Goal: Transaction & Acquisition: Purchase product/service

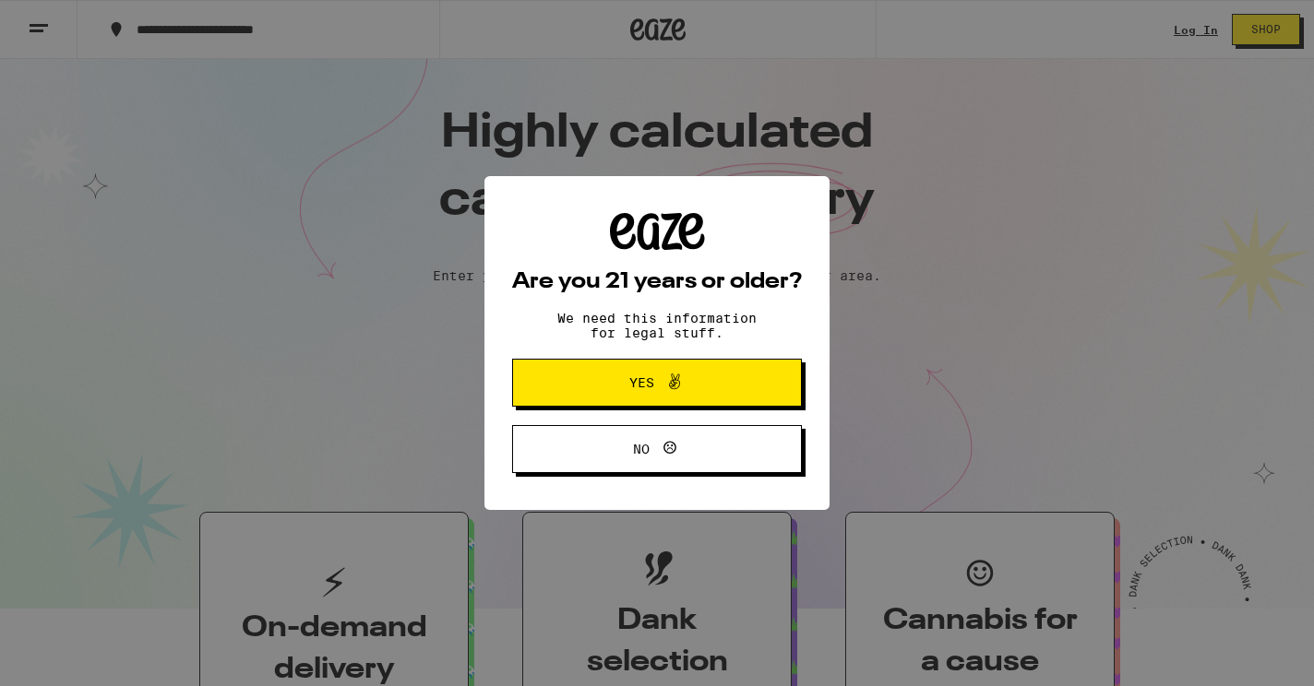
click at [690, 390] on span "Yes" at bounding box center [657, 383] width 140 height 24
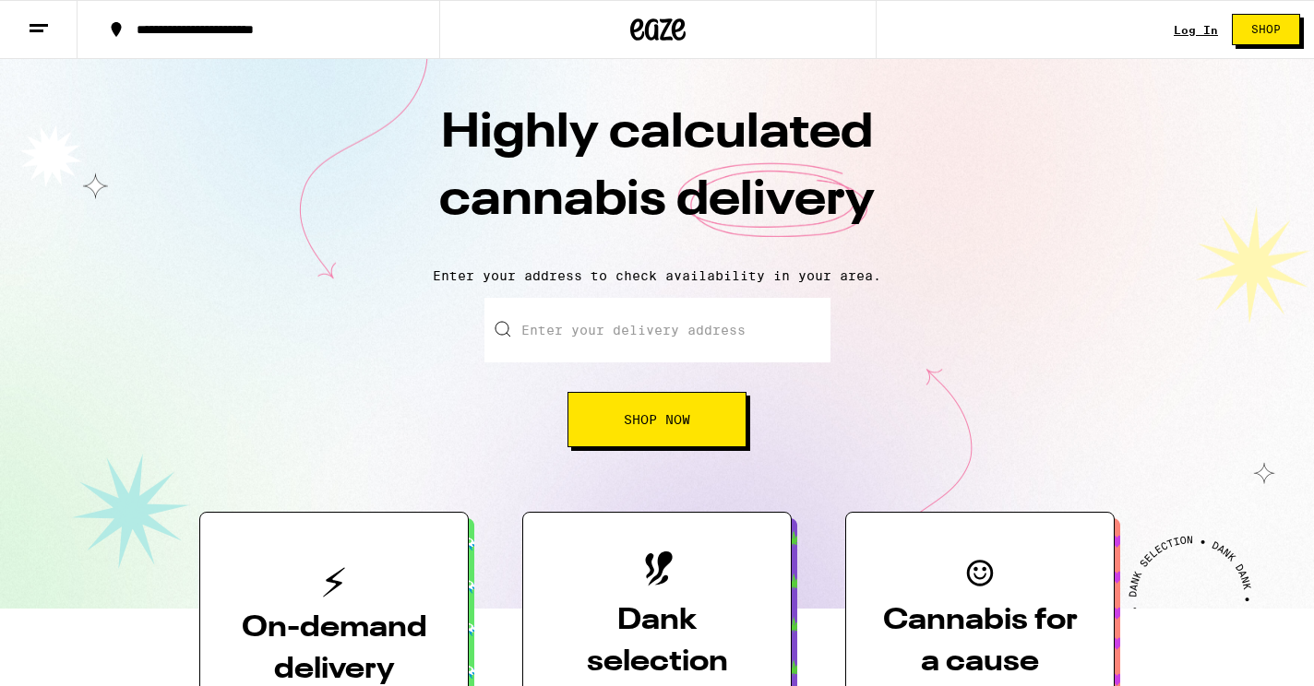
click at [1199, 34] on link "Log In" at bounding box center [1196, 30] width 44 height 12
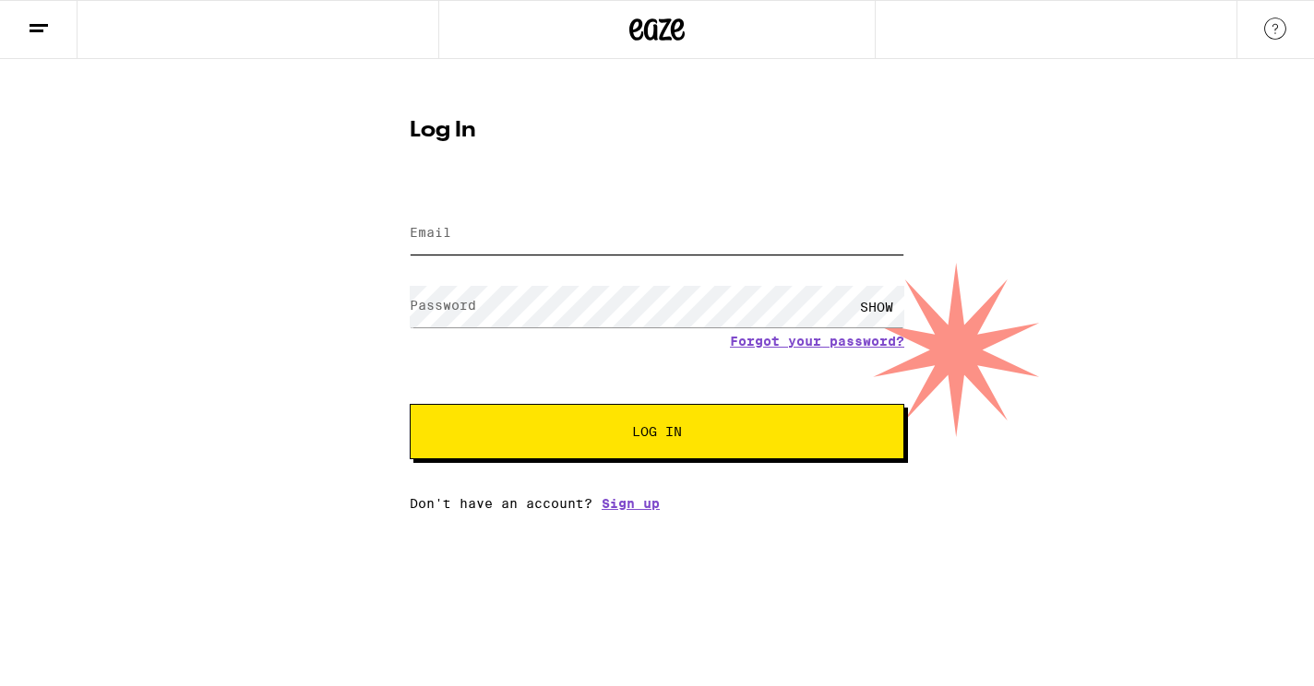
type input "[EMAIL_ADDRESS][DOMAIN_NAME]"
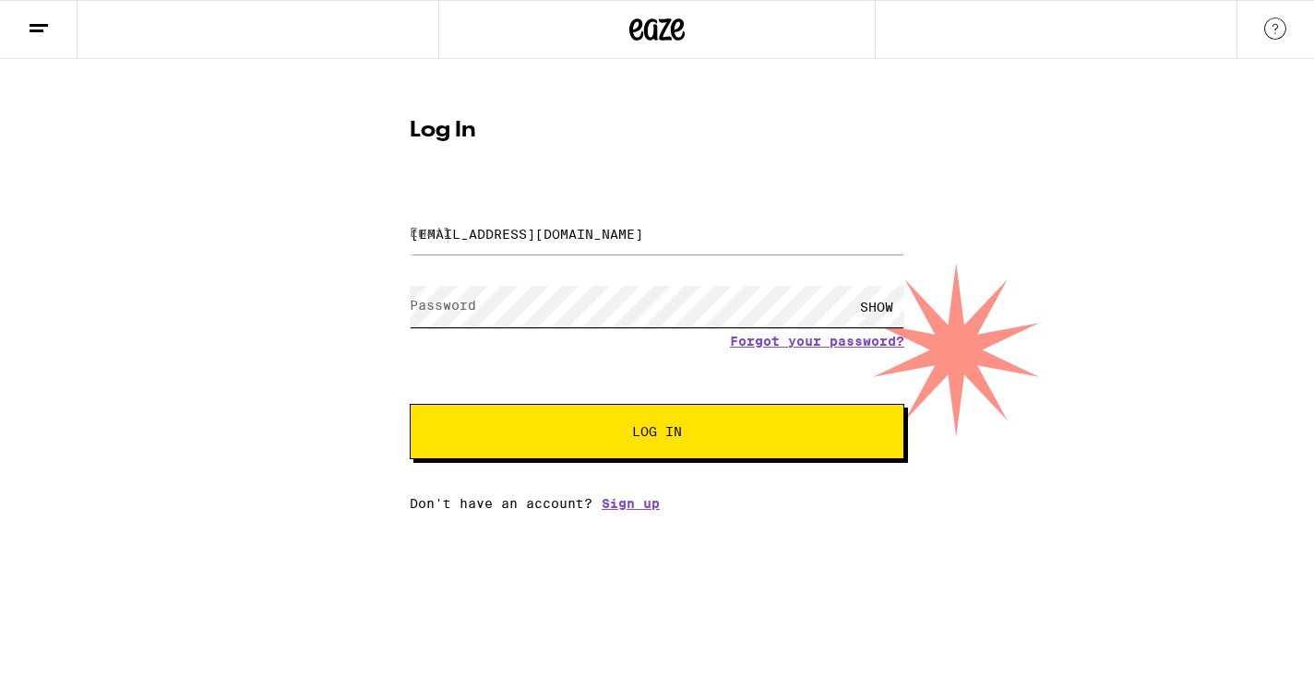
click at [657, 434] on button "Log In" at bounding box center [657, 431] width 495 height 55
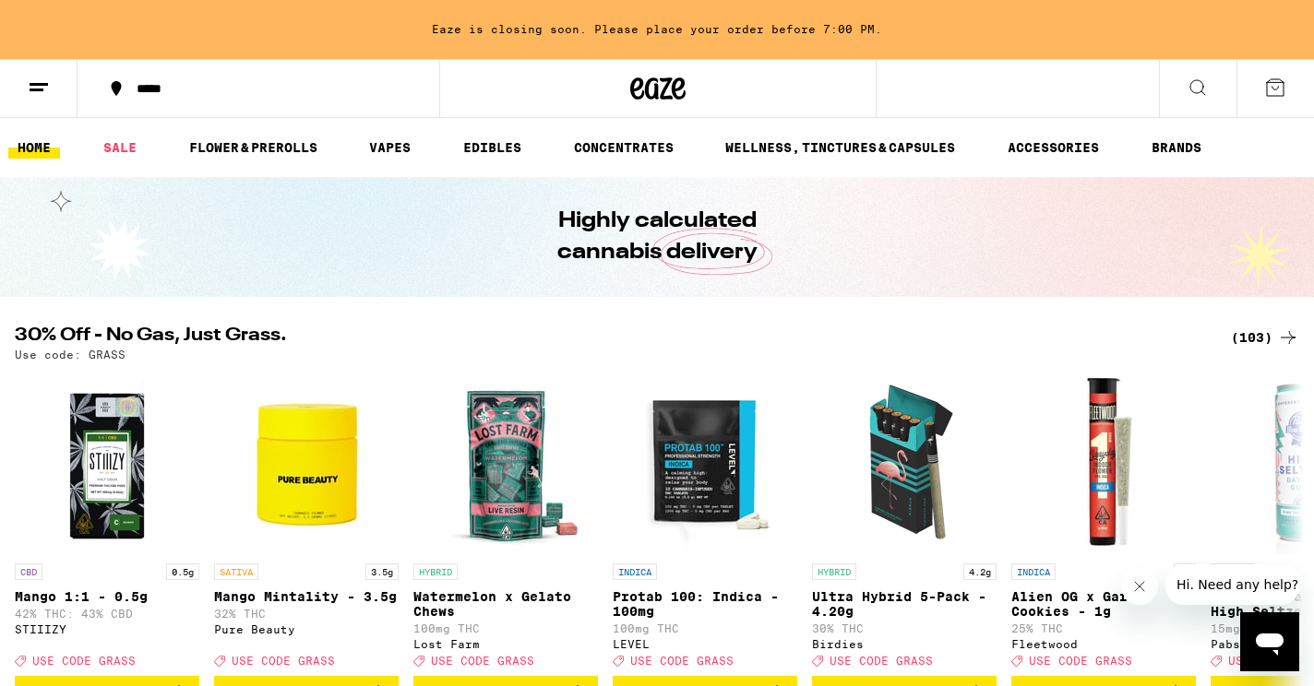
click at [41, 91] on icon at bounding box center [39, 88] width 22 height 22
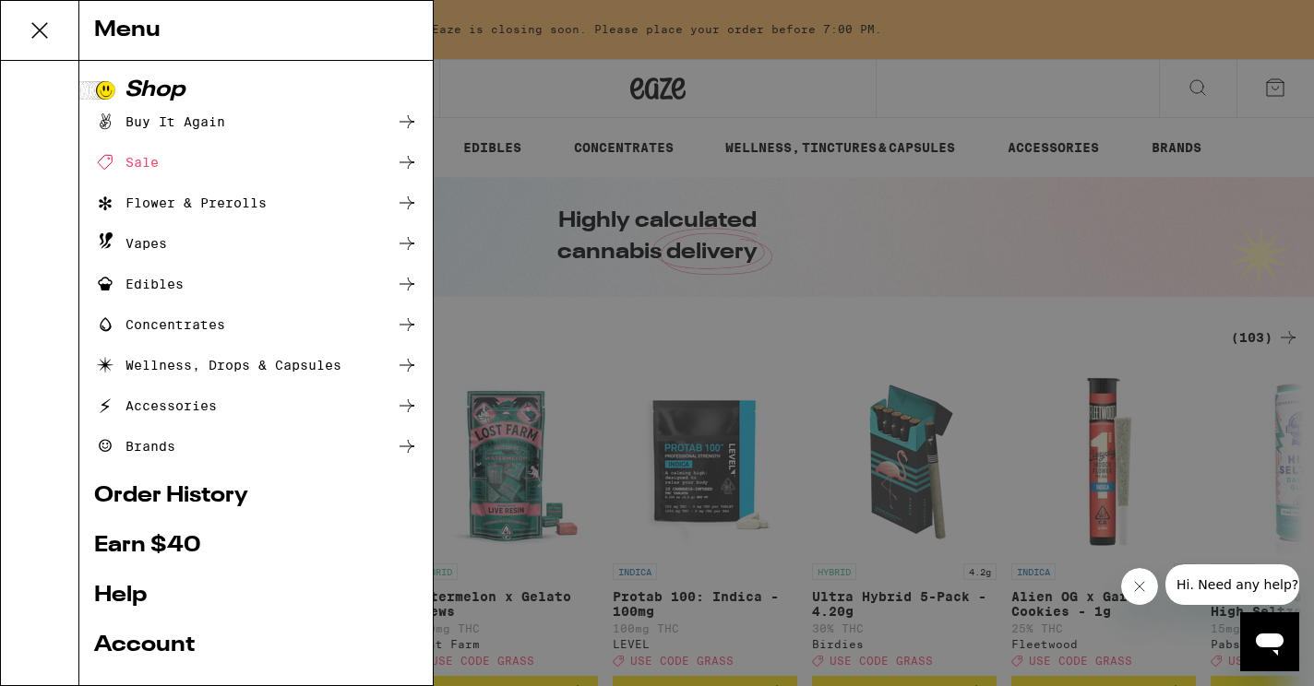
click at [168, 126] on div "Buy It Again" at bounding box center [159, 122] width 131 height 22
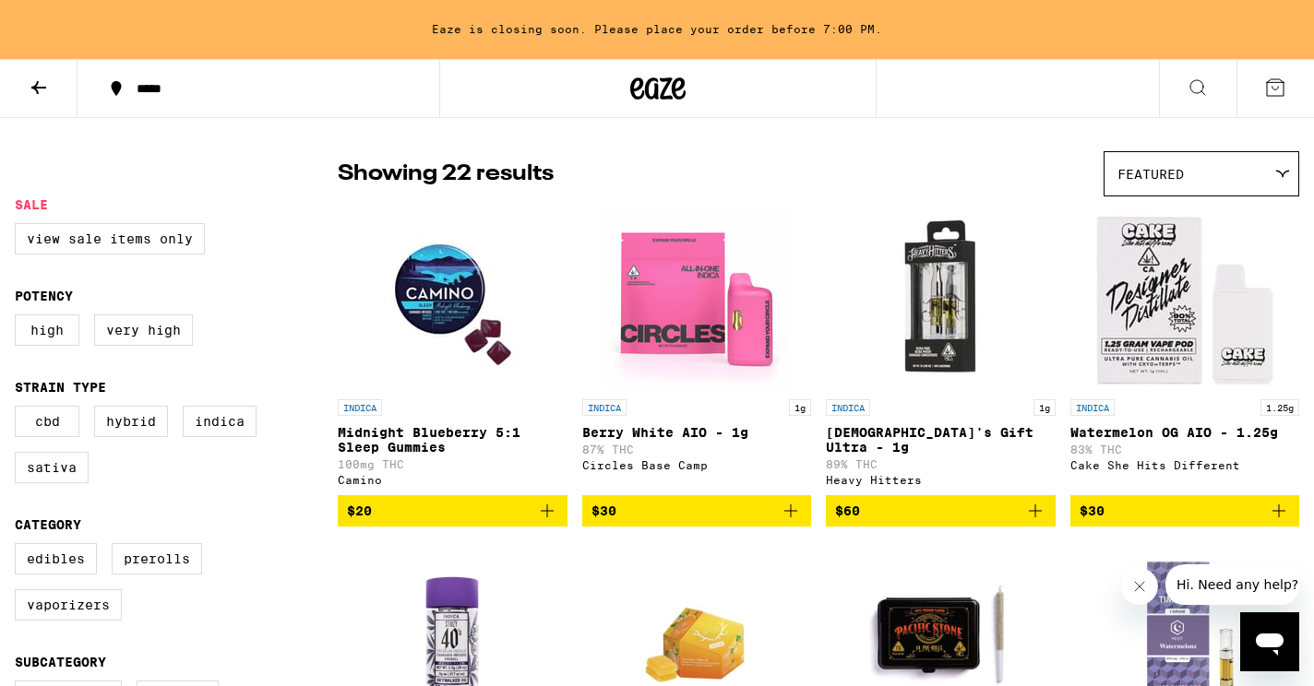
scroll to position [131, 0]
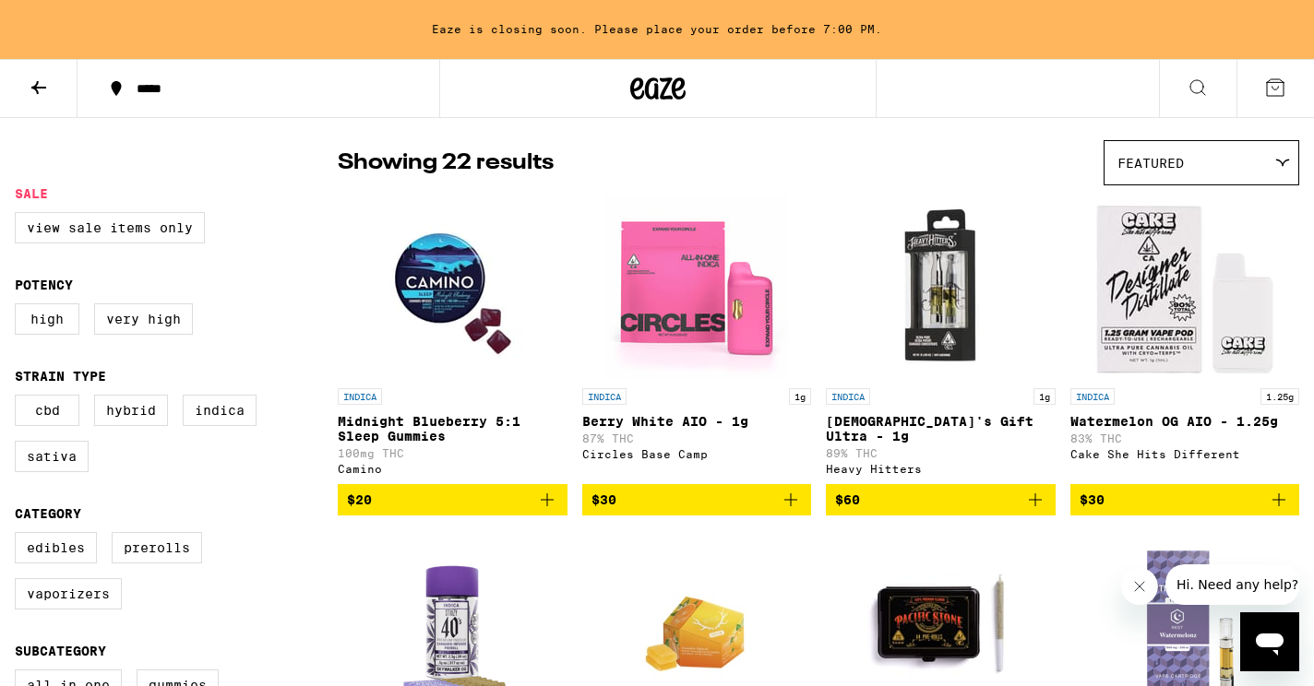
click at [548, 511] on icon "Add to bag" at bounding box center [547, 500] width 22 height 22
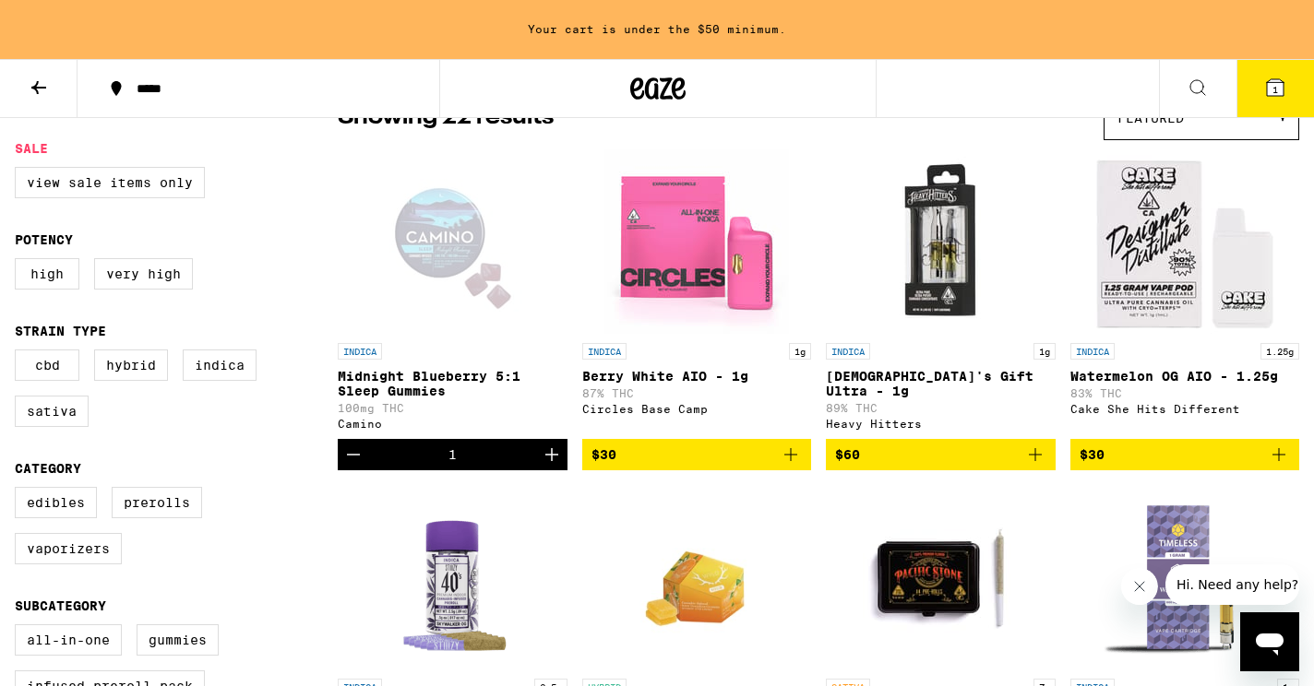
scroll to position [181, 0]
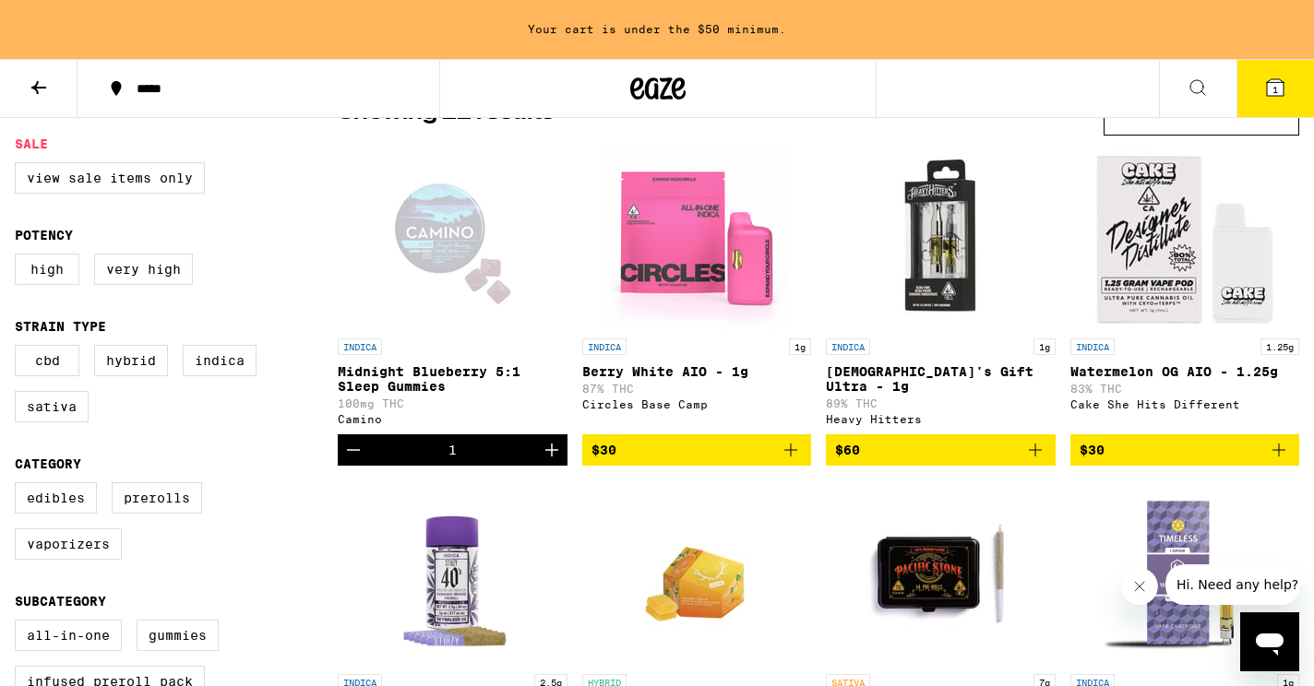
click at [769, 461] on span "$30" at bounding box center [696, 450] width 211 height 22
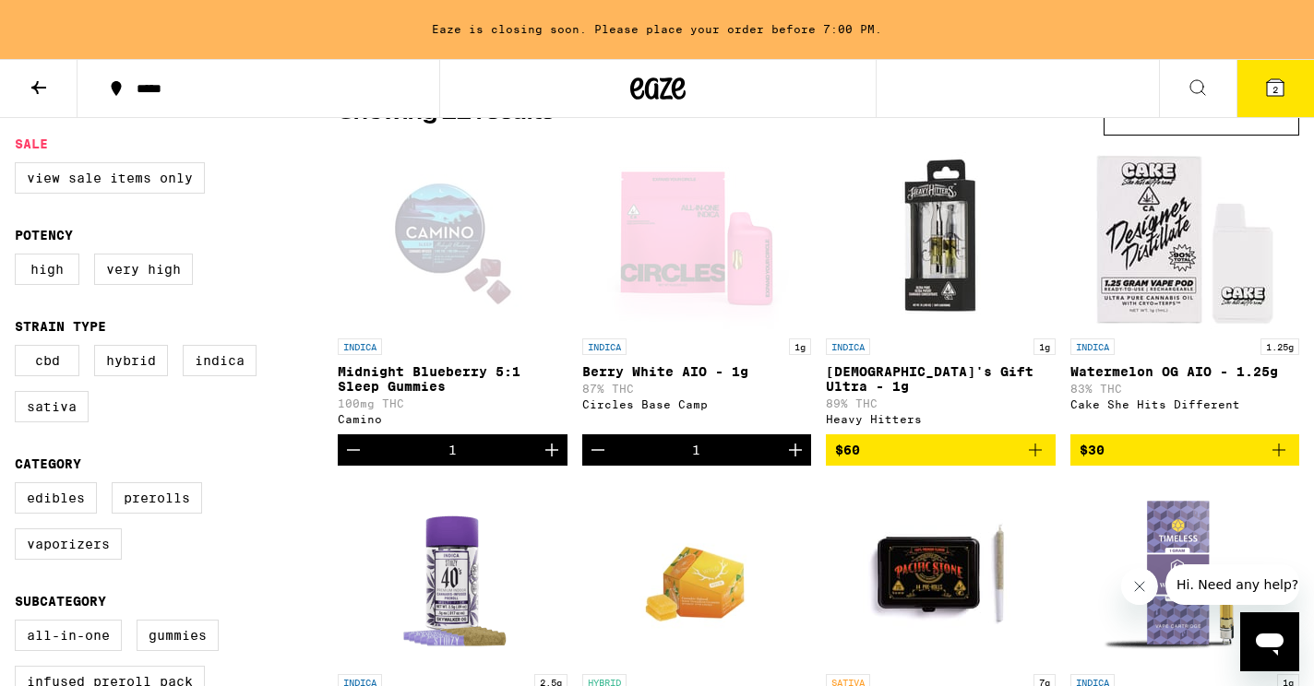
click at [1268, 66] on button "2" at bounding box center [1275, 88] width 78 height 57
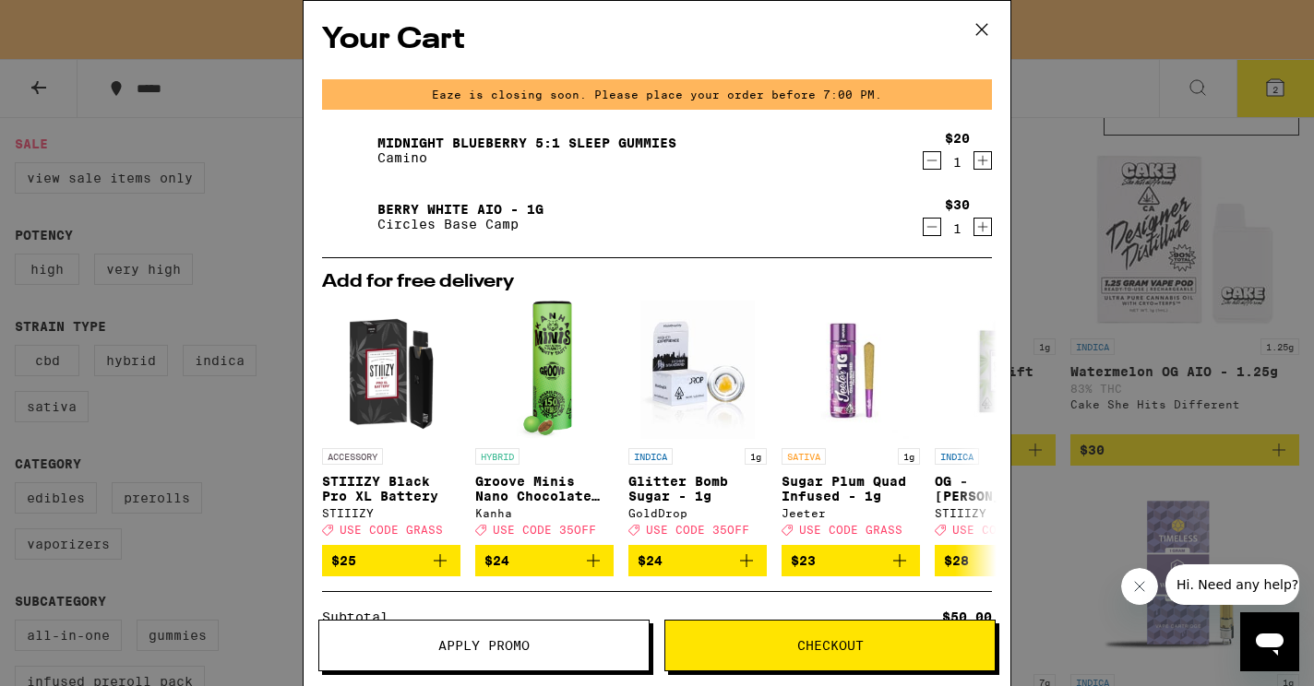
click at [980, 25] on icon at bounding box center [982, 30] width 28 height 28
